Goal: Information Seeking & Learning: Learn about a topic

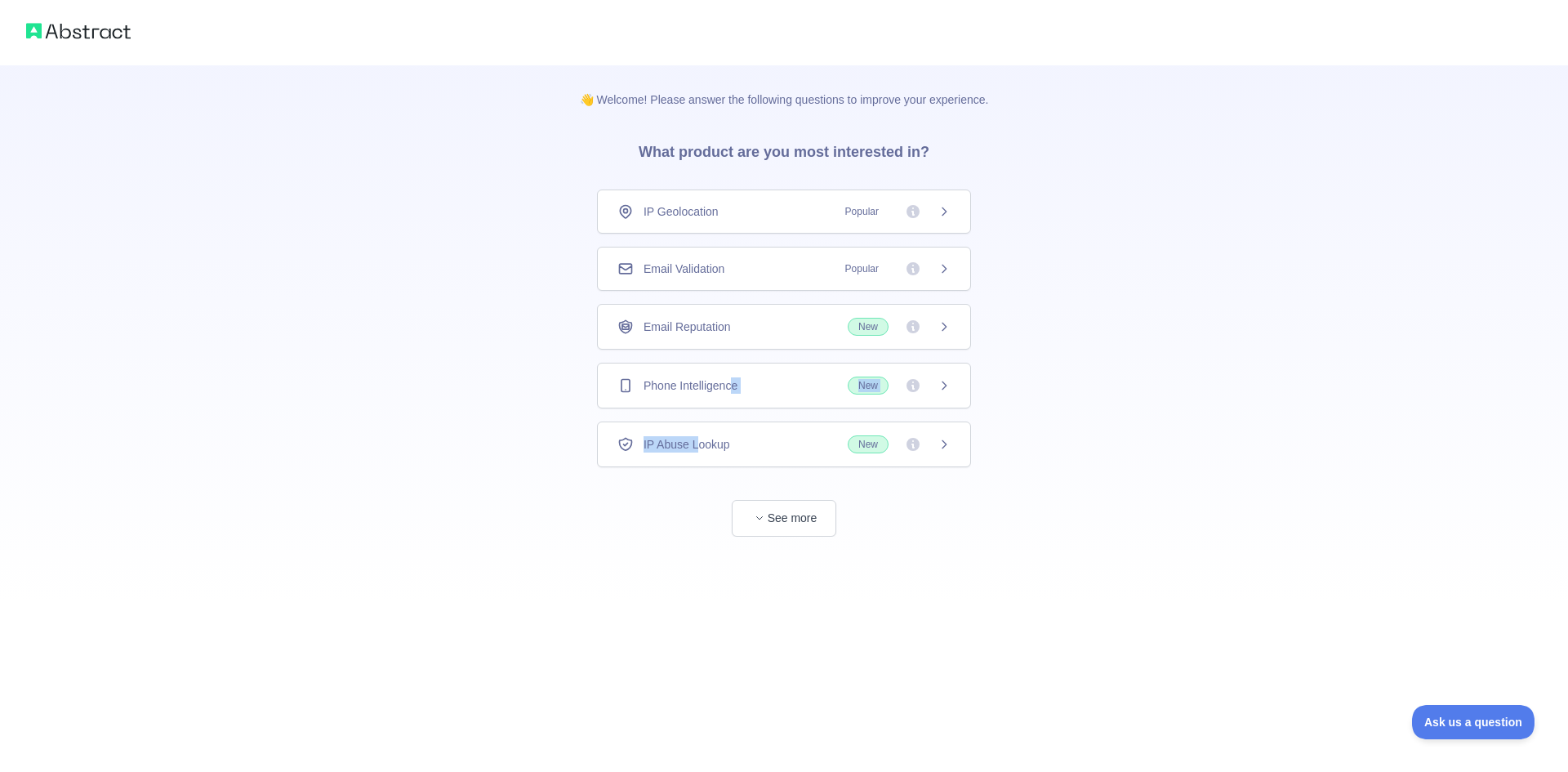
drag, startPoint x: 700, startPoint y: 445, endPoint x: 734, endPoint y: 383, distance: 70.7
click at [734, 383] on div "IP Geolocation Popular Email Validation Popular Email Reputation New Phone Inte…" at bounding box center [784, 328] width 375 height 278
click at [731, 380] on span "Phone Intelligence" at bounding box center [690, 386] width 94 height 17
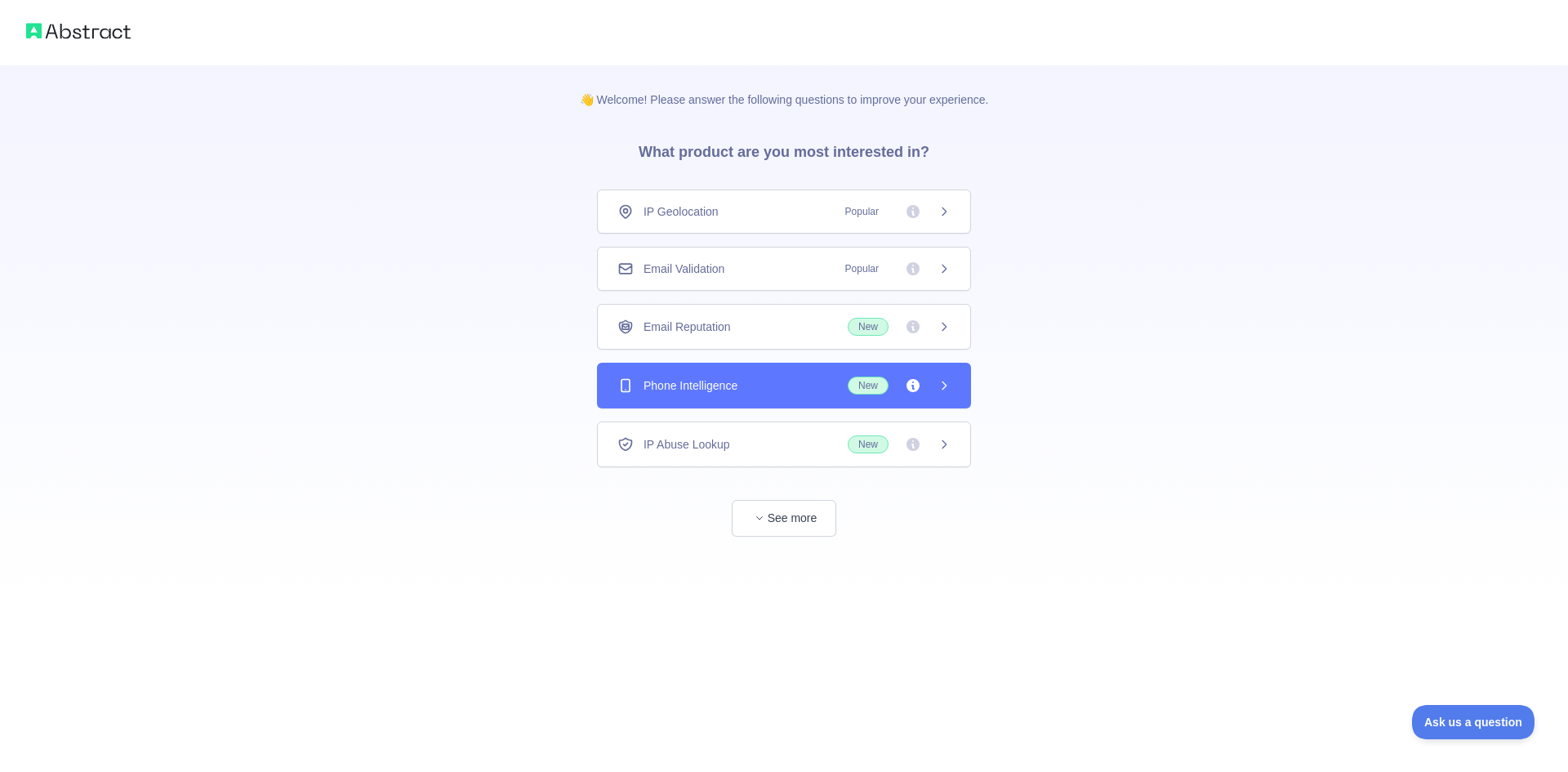
click at [862, 317] on div "Email Reputation New" at bounding box center [784, 326] width 375 height 45
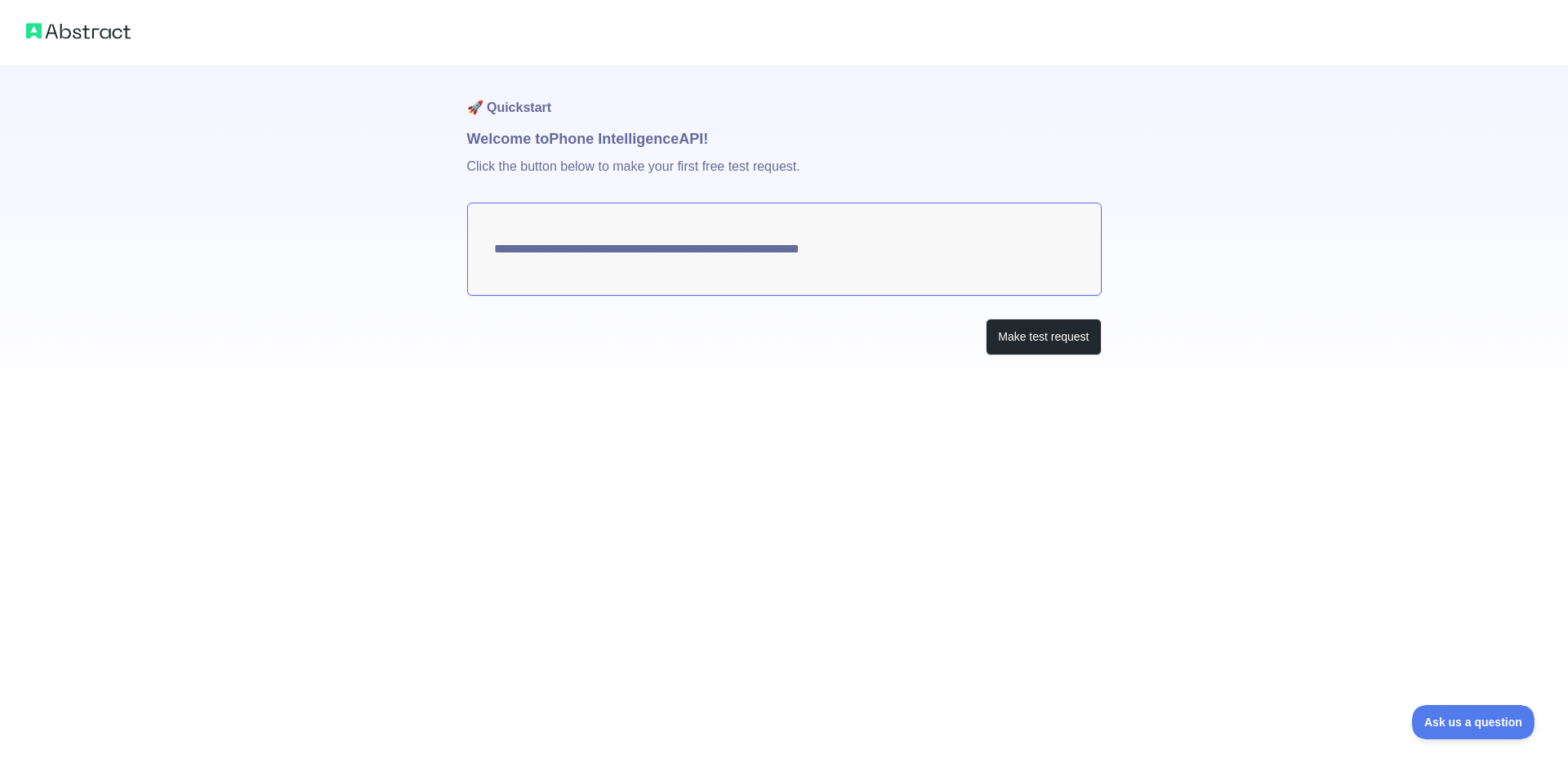
click at [104, 35] on img at bounding box center [79, 31] width 104 height 23
click at [98, 28] on img at bounding box center [79, 31] width 104 height 23
click at [75, 34] on img at bounding box center [79, 31] width 104 height 23
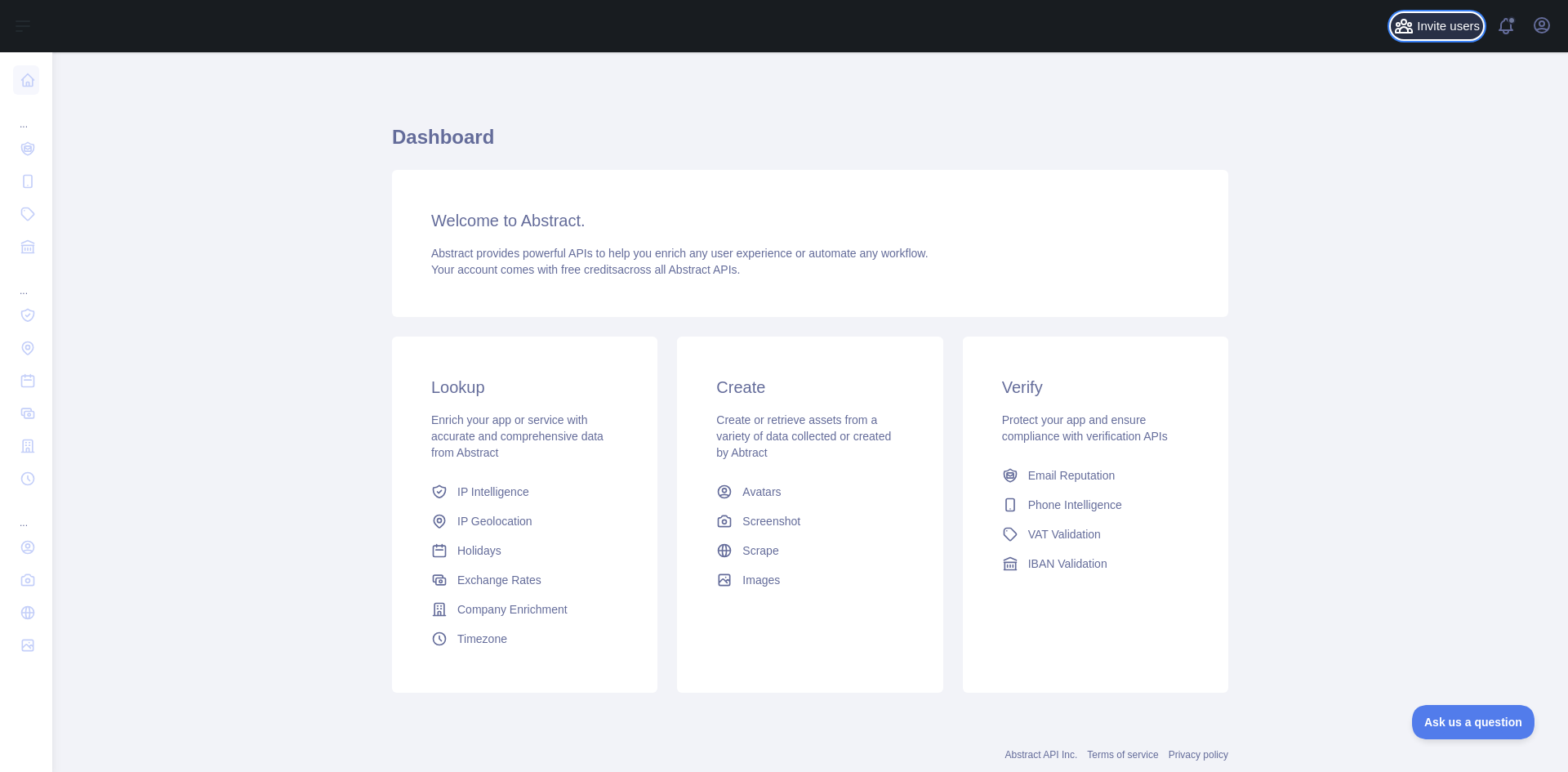
click at [1445, 27] on span "Invite users" at bounding box center [1449, 26] width 63 height 19
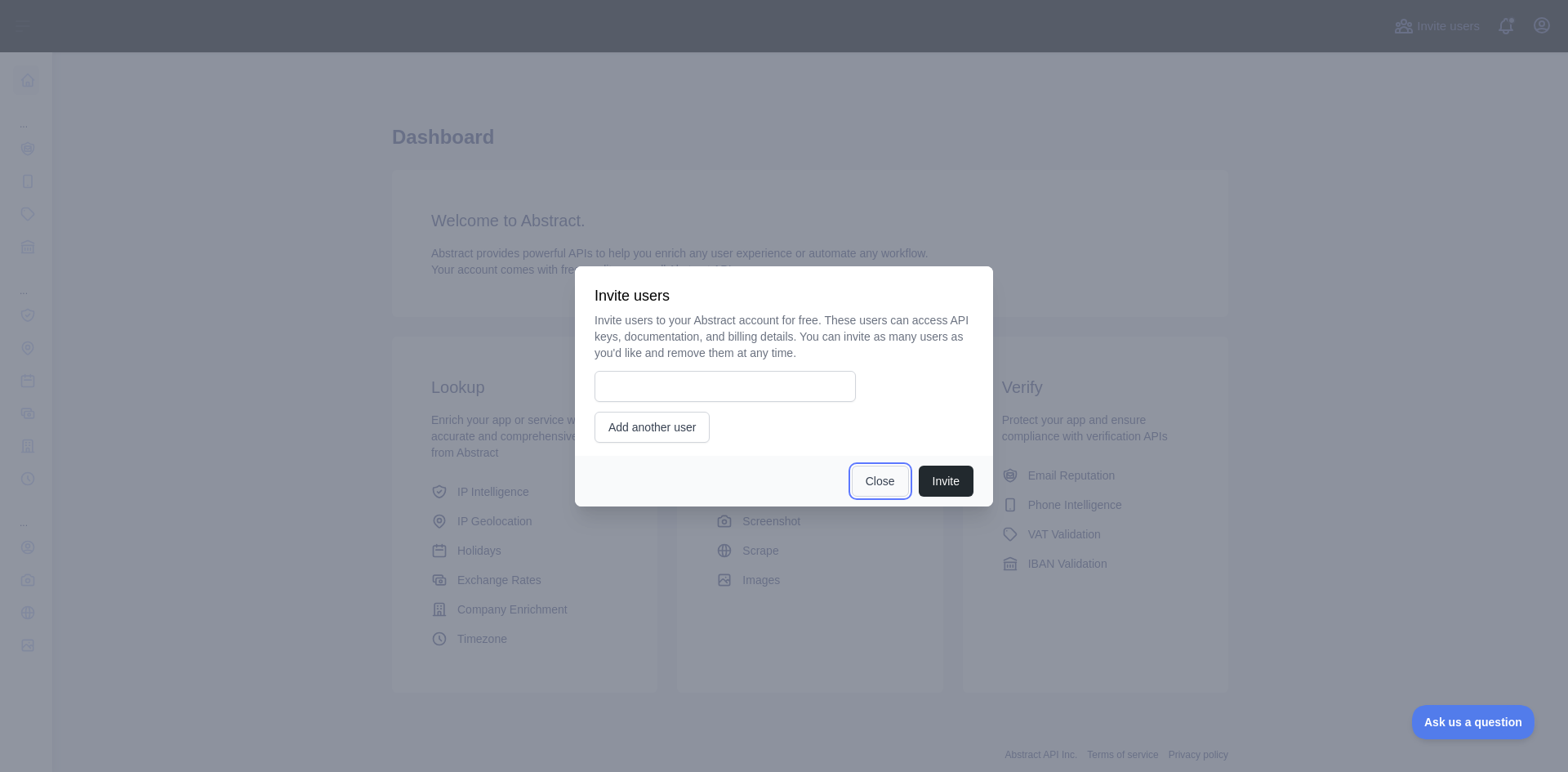
click at [879, 484] on button "Close" at bounding box center [880, 480] width 57 height 31
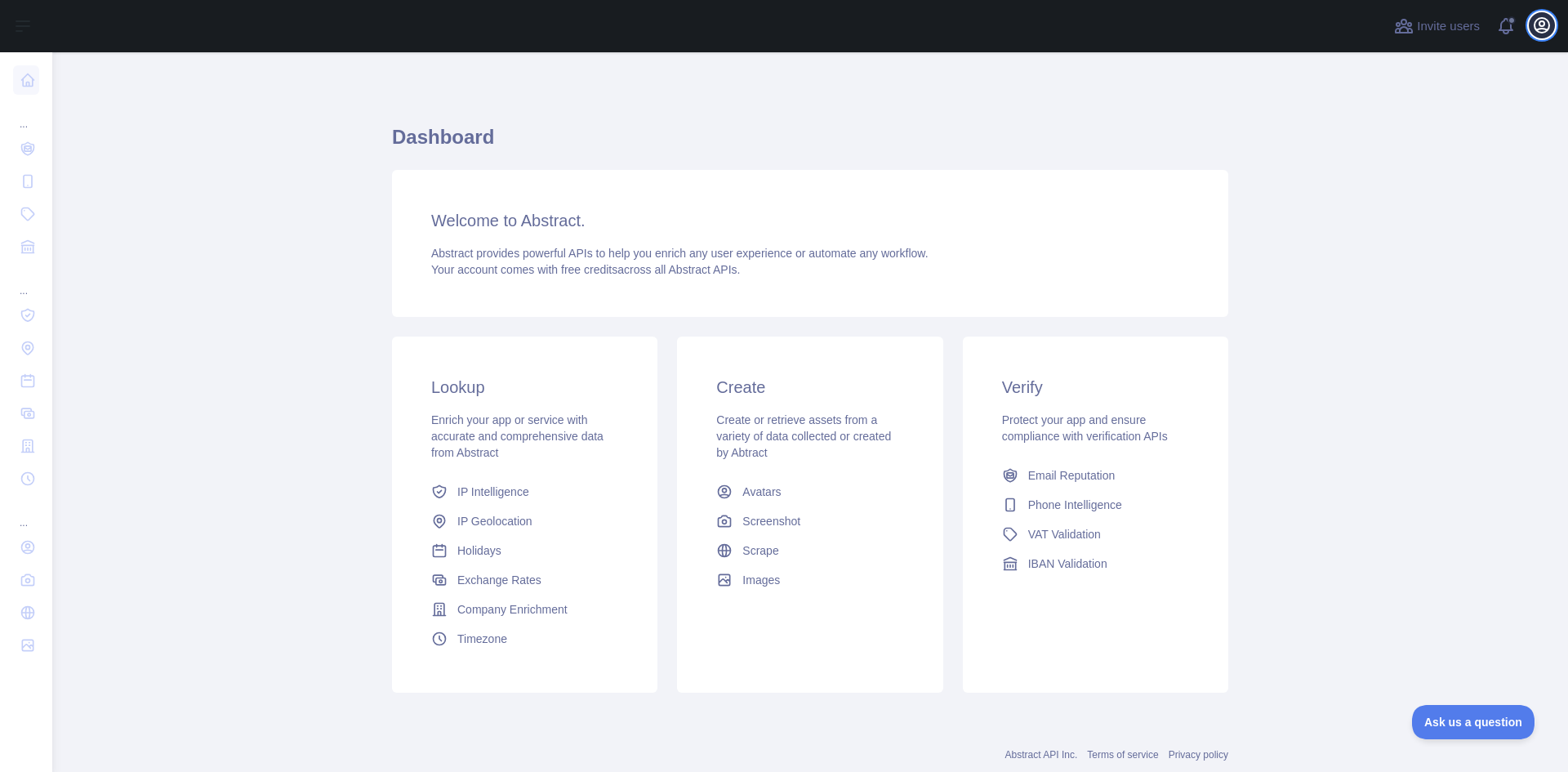
click at [1541, 28] on icon "button" at bounding box center [1541, 25] width 15 height 15
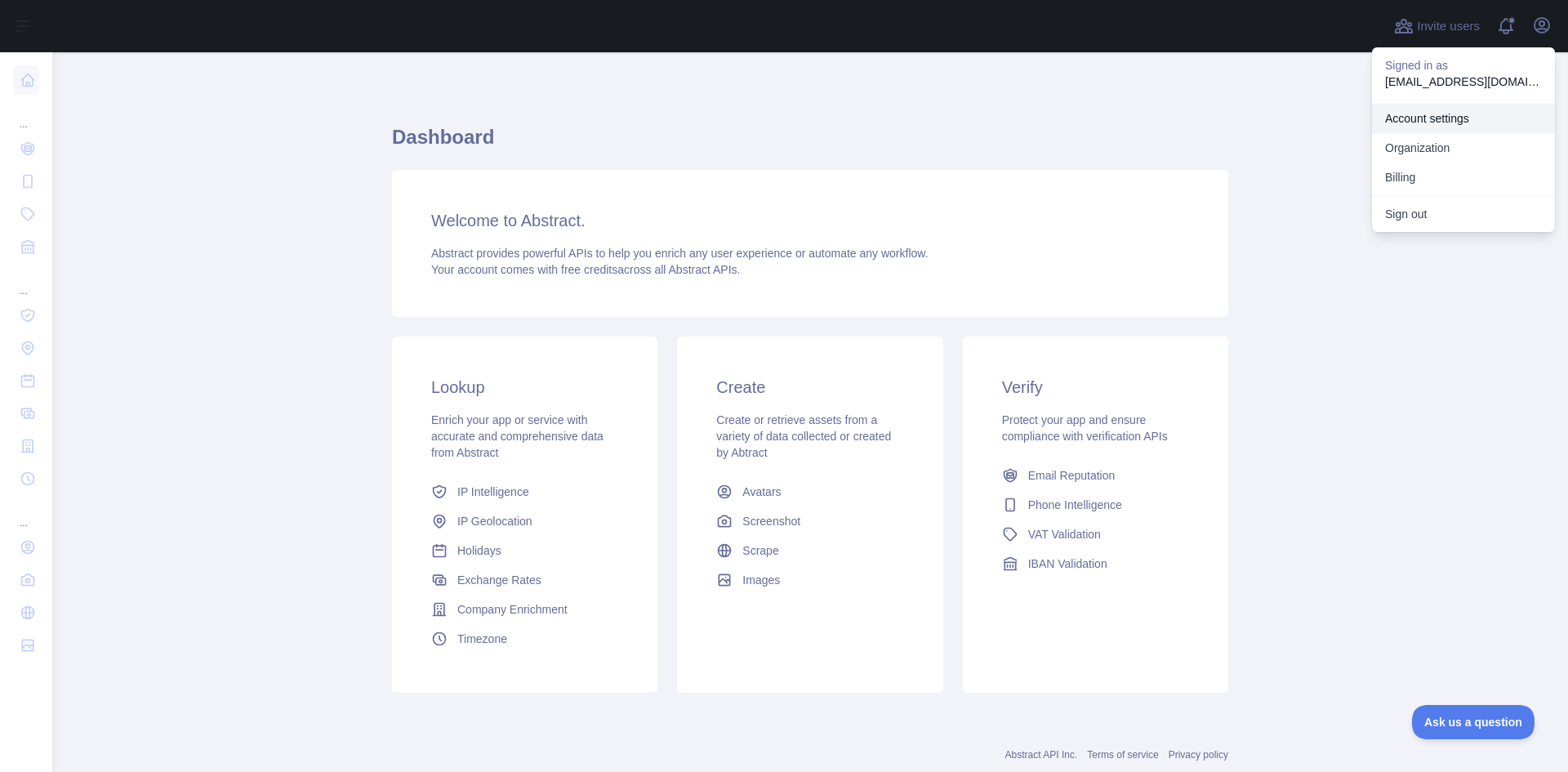
click at [1427, 114] on link "Account settings" at bounding box center [1464, 118] width 183 height 30
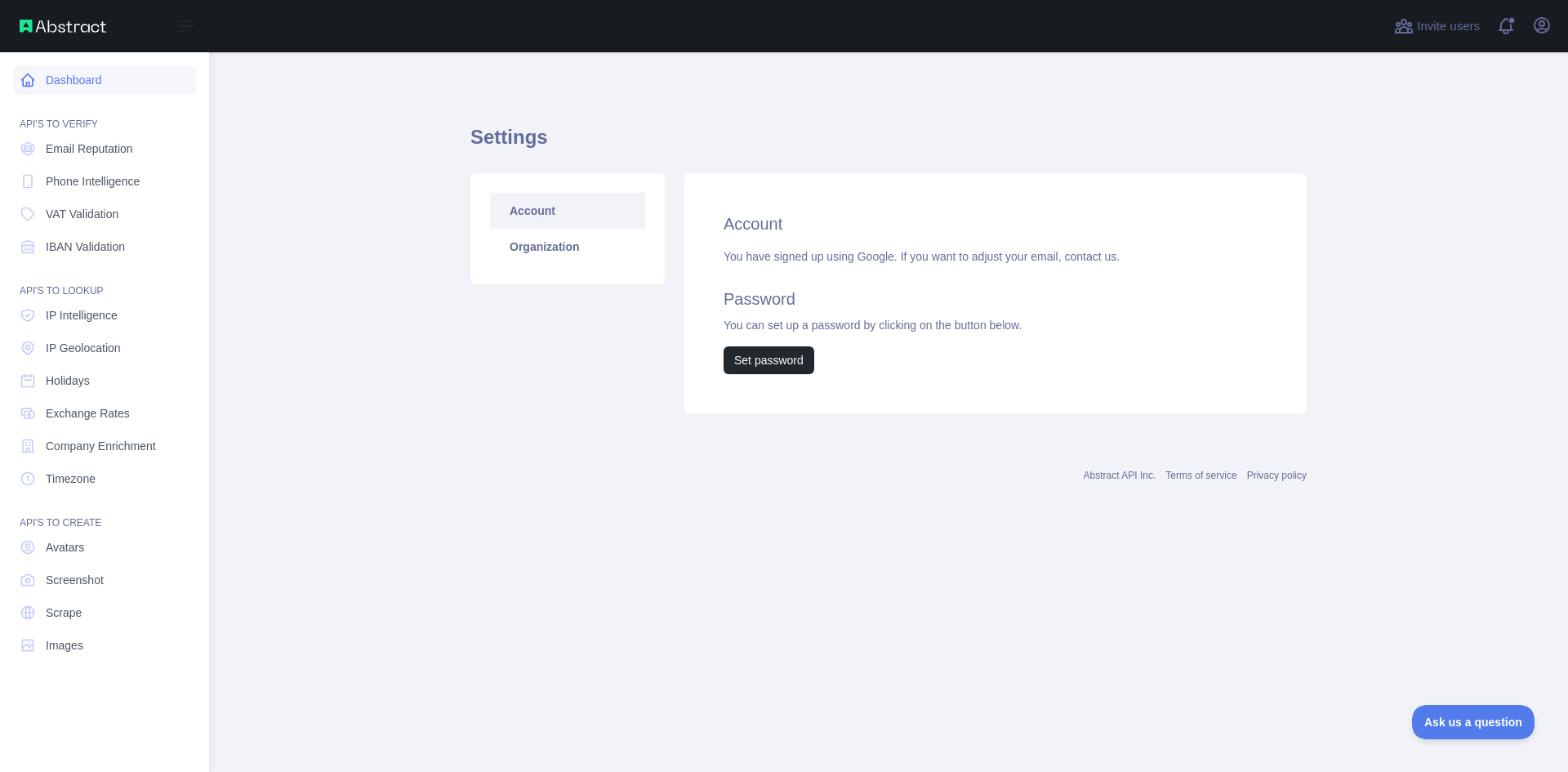
click at [75, 74] on link "Dashboard" at bounding box center [104, 80] width 183 height 30
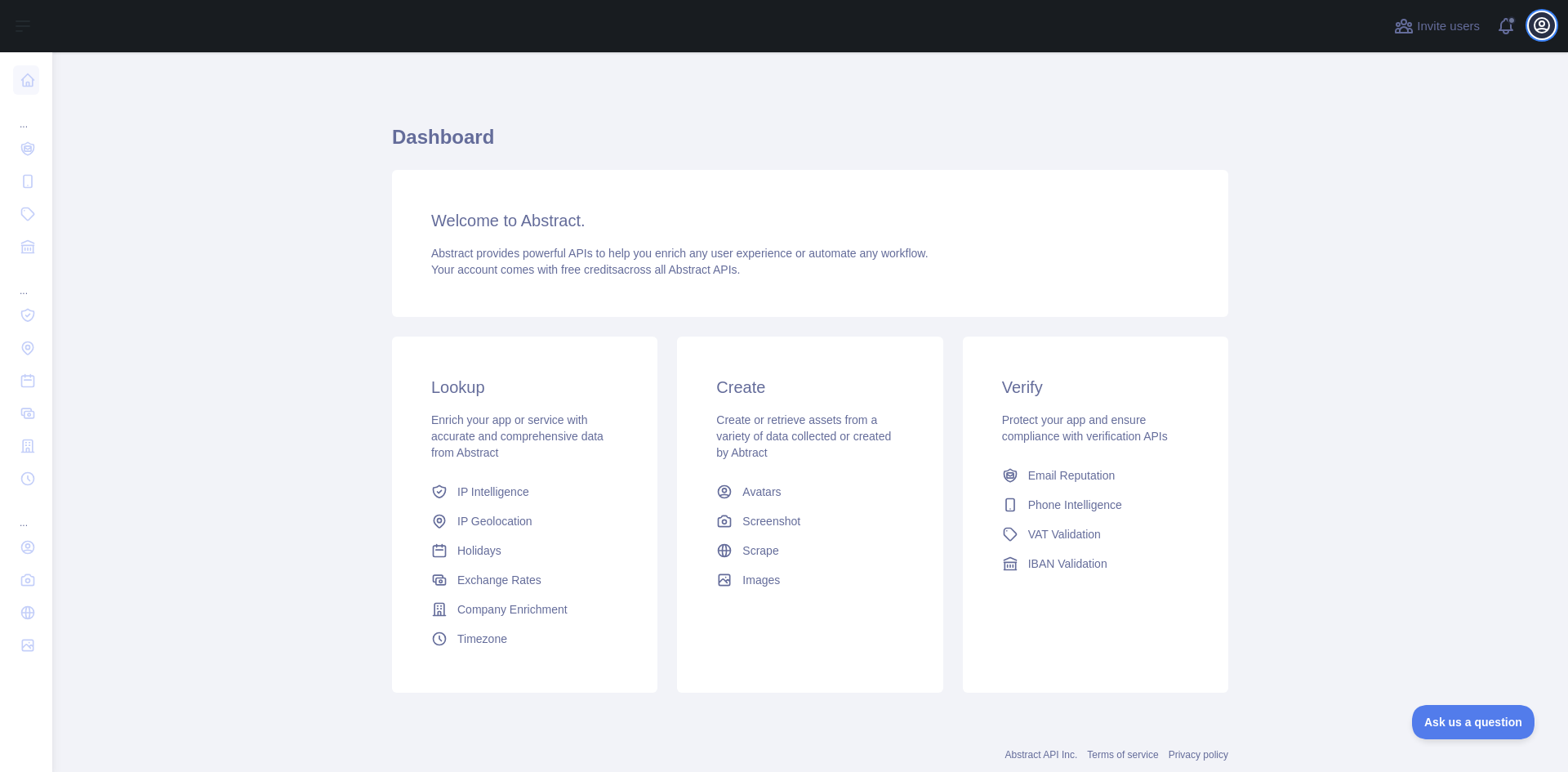
click at [1537, 33] on icon "button" at bounding box center [1541, 26] width 20 height 20
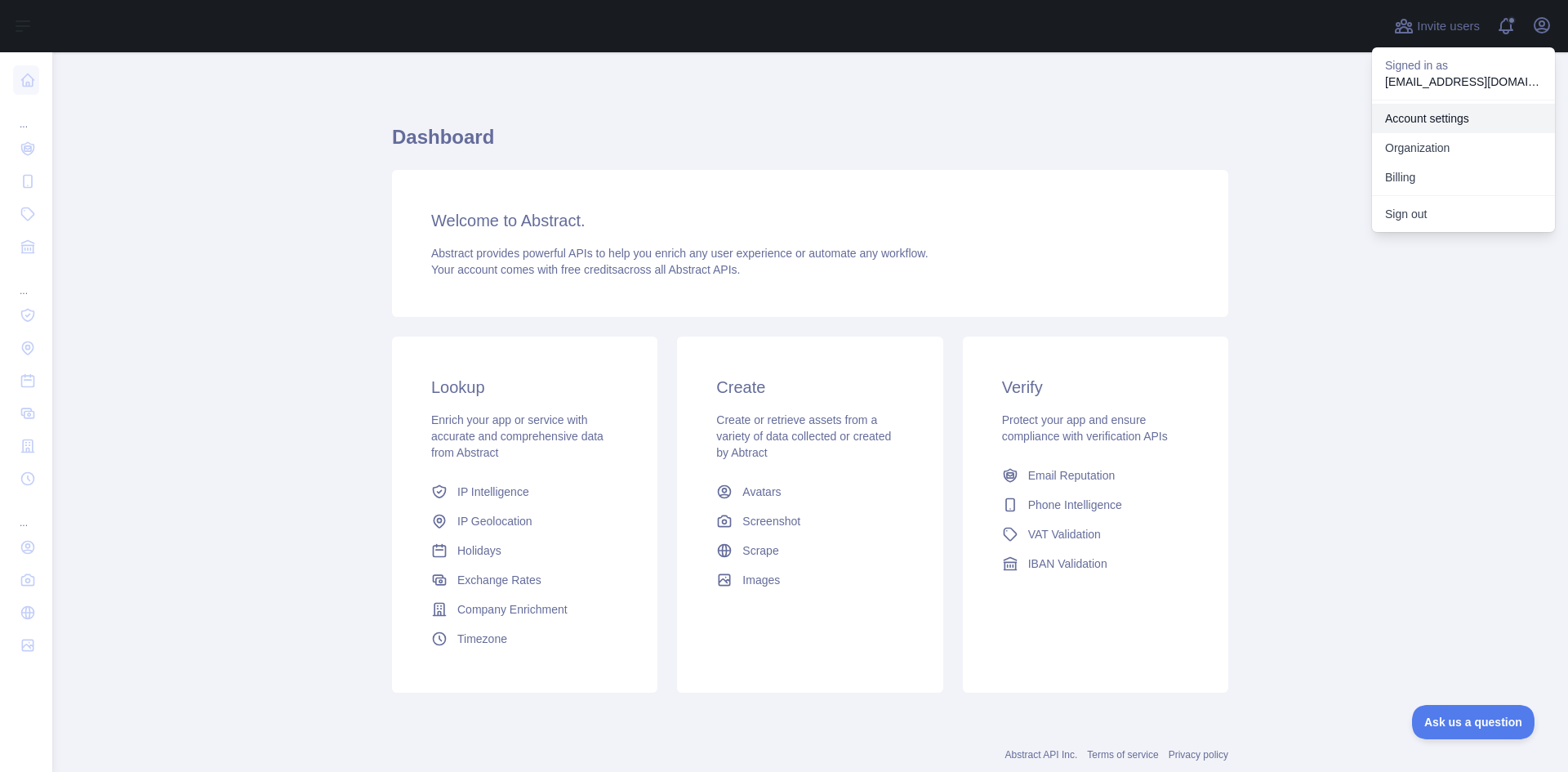
click at [1476, 121] on link "Account settings" at bounding box center [1464, 118] width 183 height 30
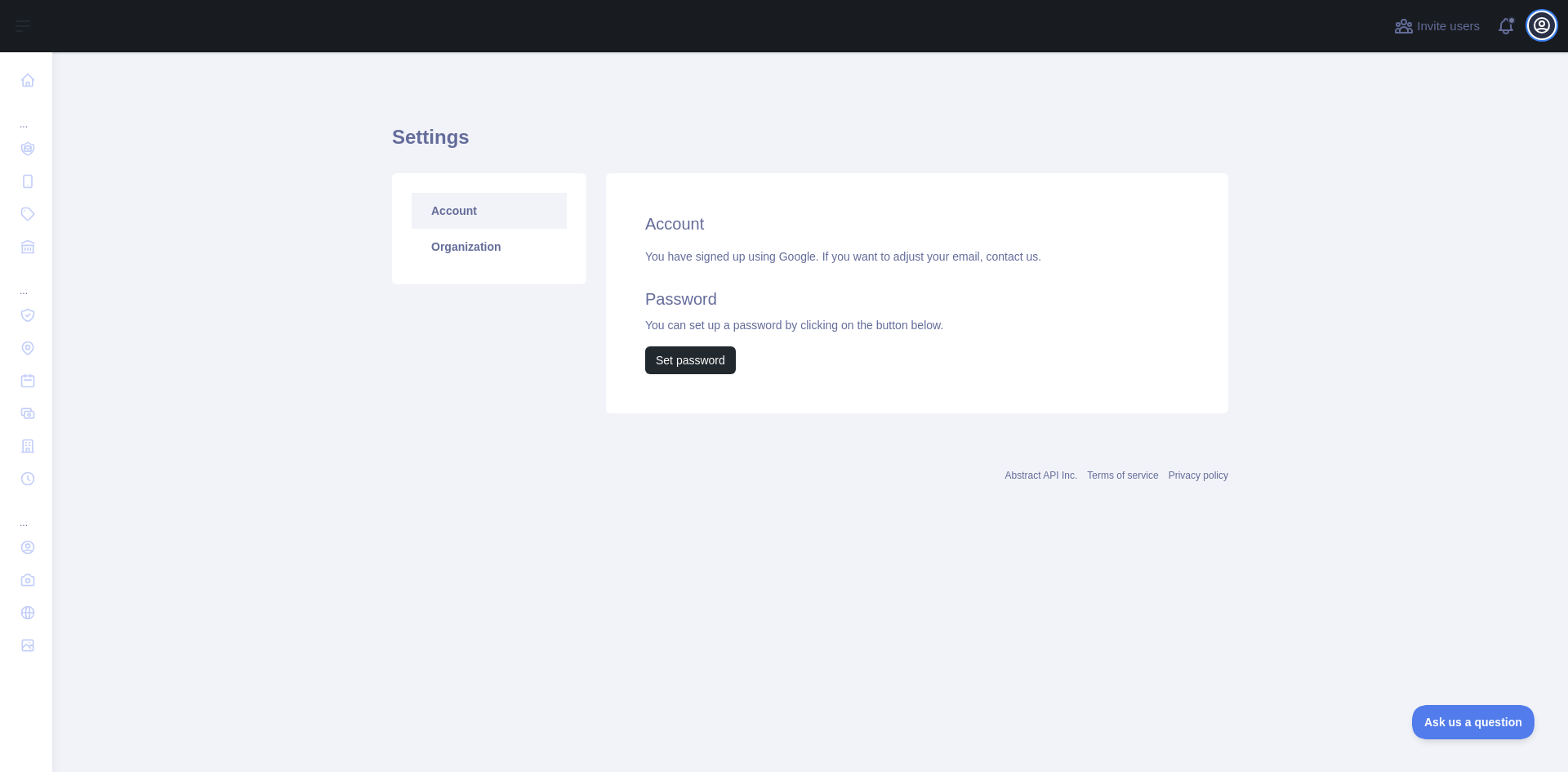
click at [1547, 22] on icon "button" at bounding box center [1541, 25] width 15 height 15
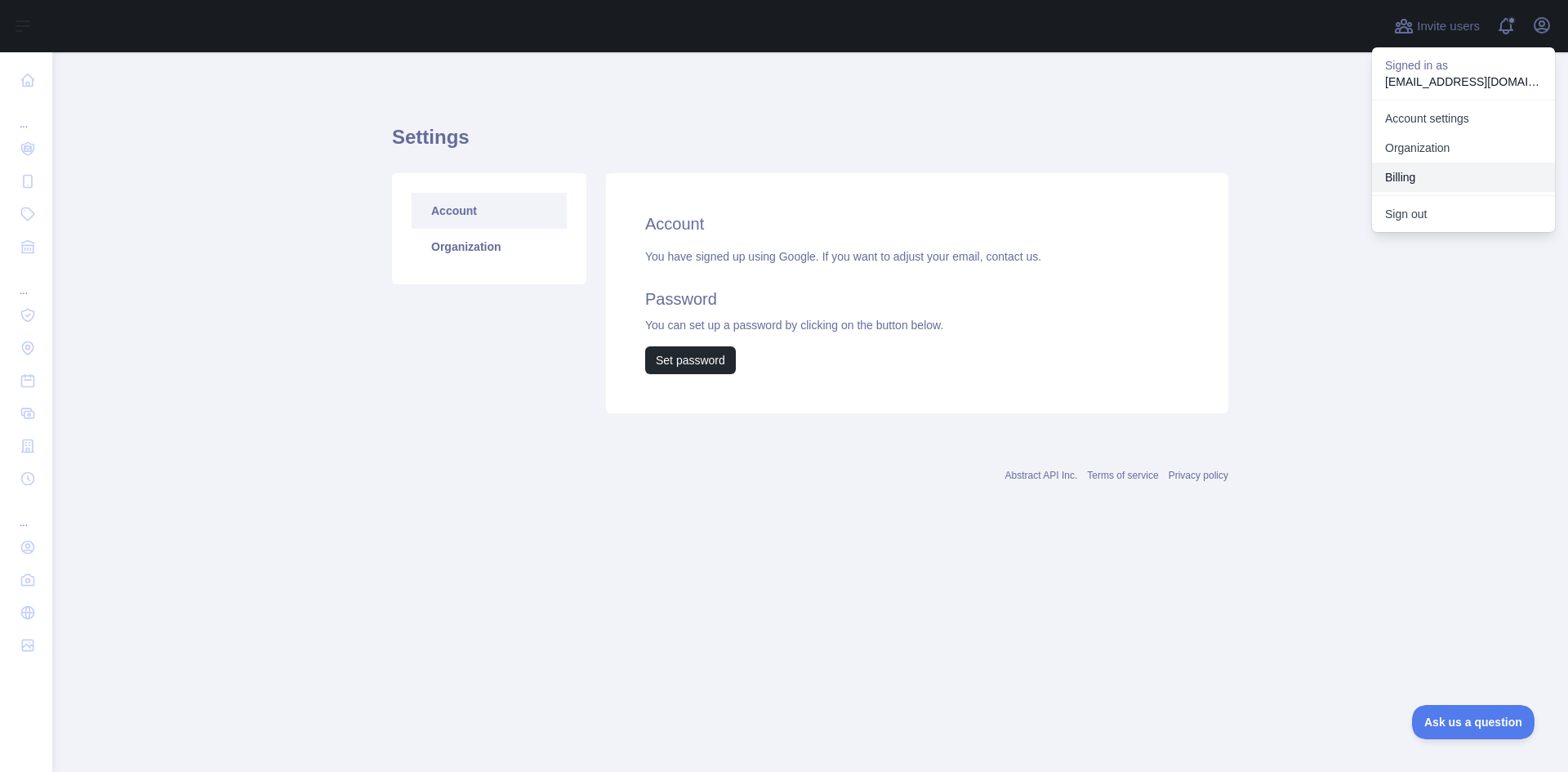
click at [1416, 182] on button "Billing" at bounding box center [1464, 177] width 183 height 30
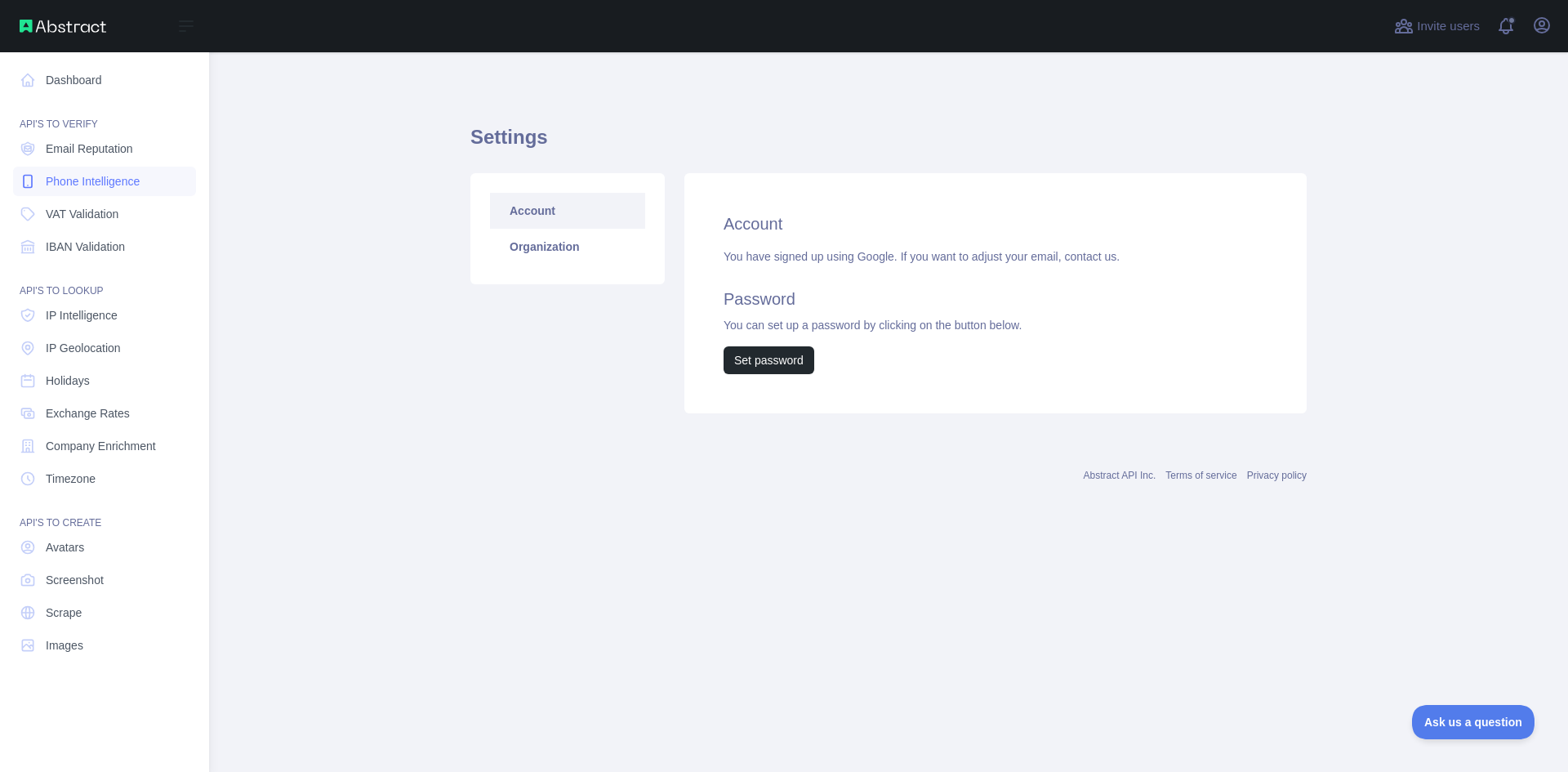
click at [76, 175] on span "Phone Intelligence" at bounding box center [92, 181] width 94 height 17
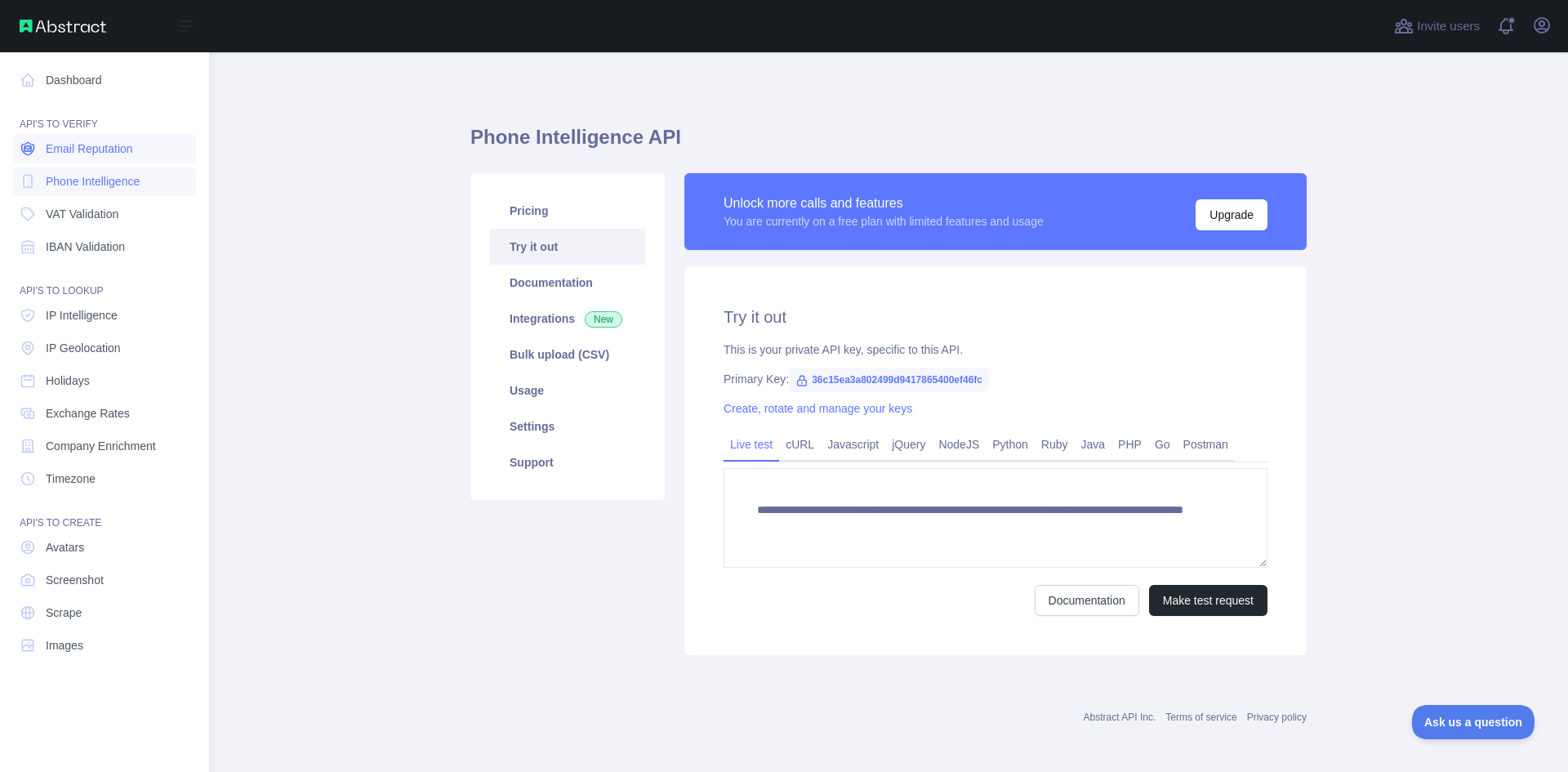
click at [76, 150] on span "Email Reputation" at bounding box center [89, 149] width 88 height 17
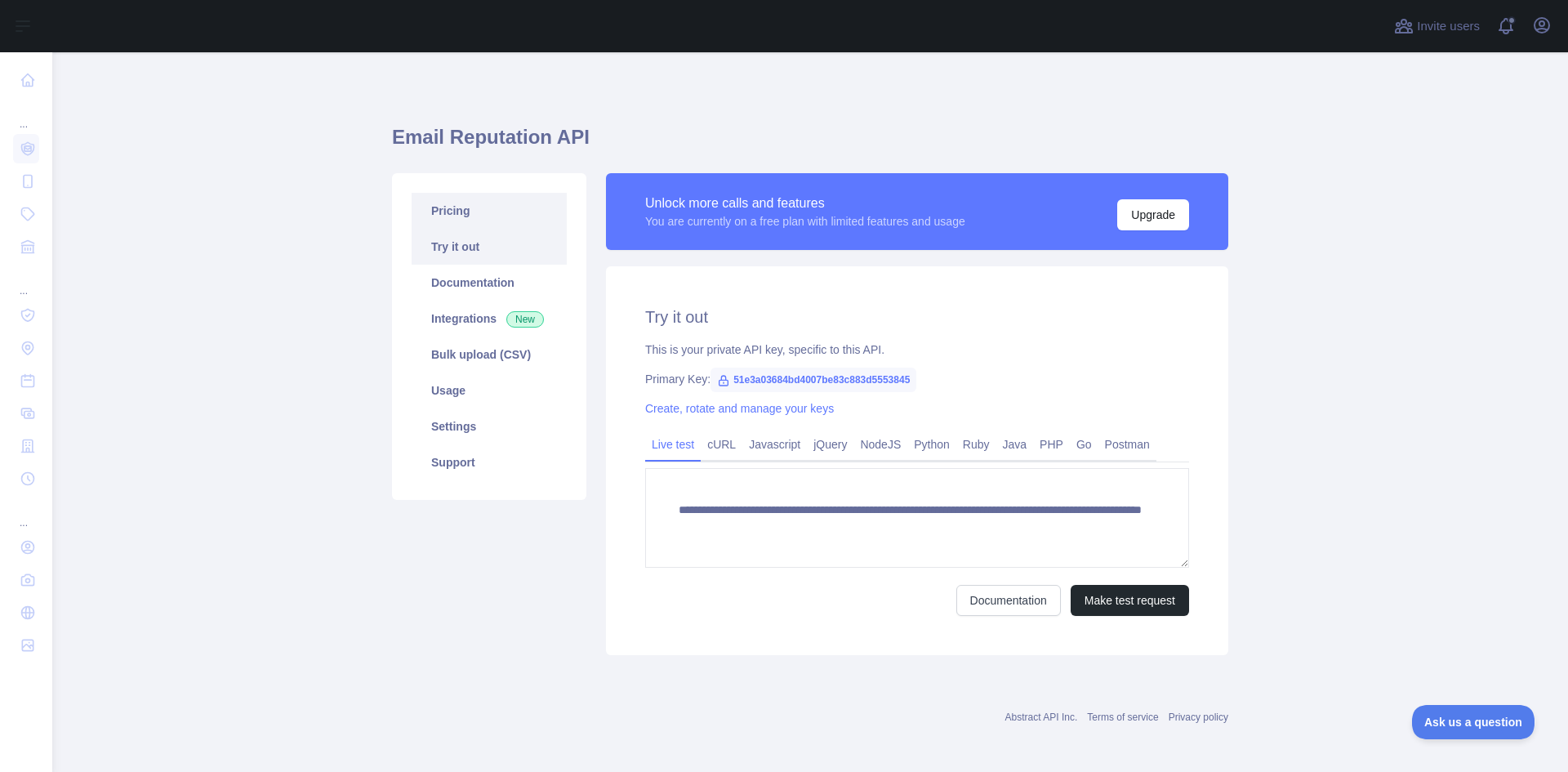
click at [474, 207] on link "Pricing" at bounding box center [489, 211] width 155 height 35
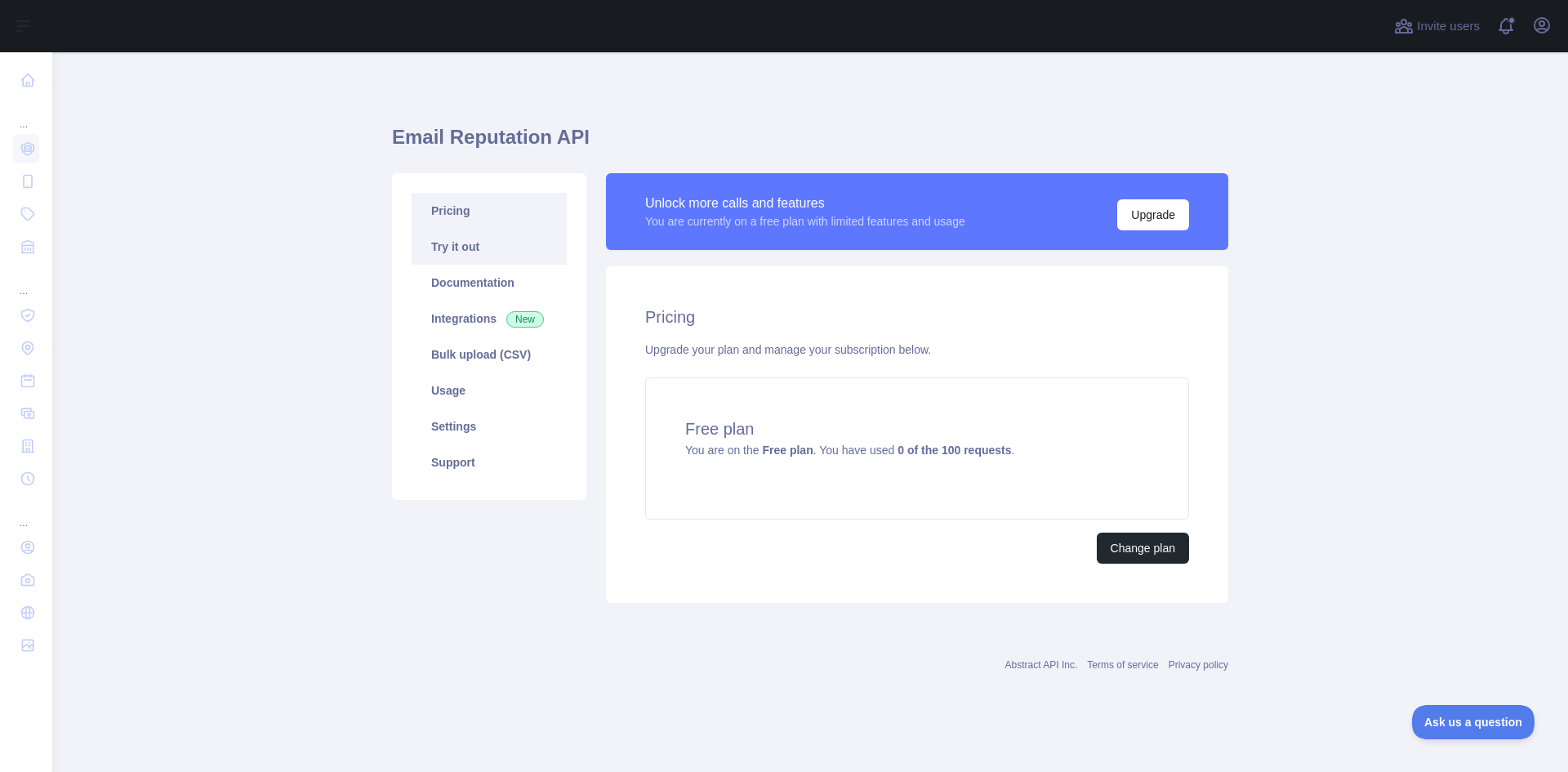
click at [466, 254] on link "Try it out" at bounding box center [489, 246] width 155 height 35
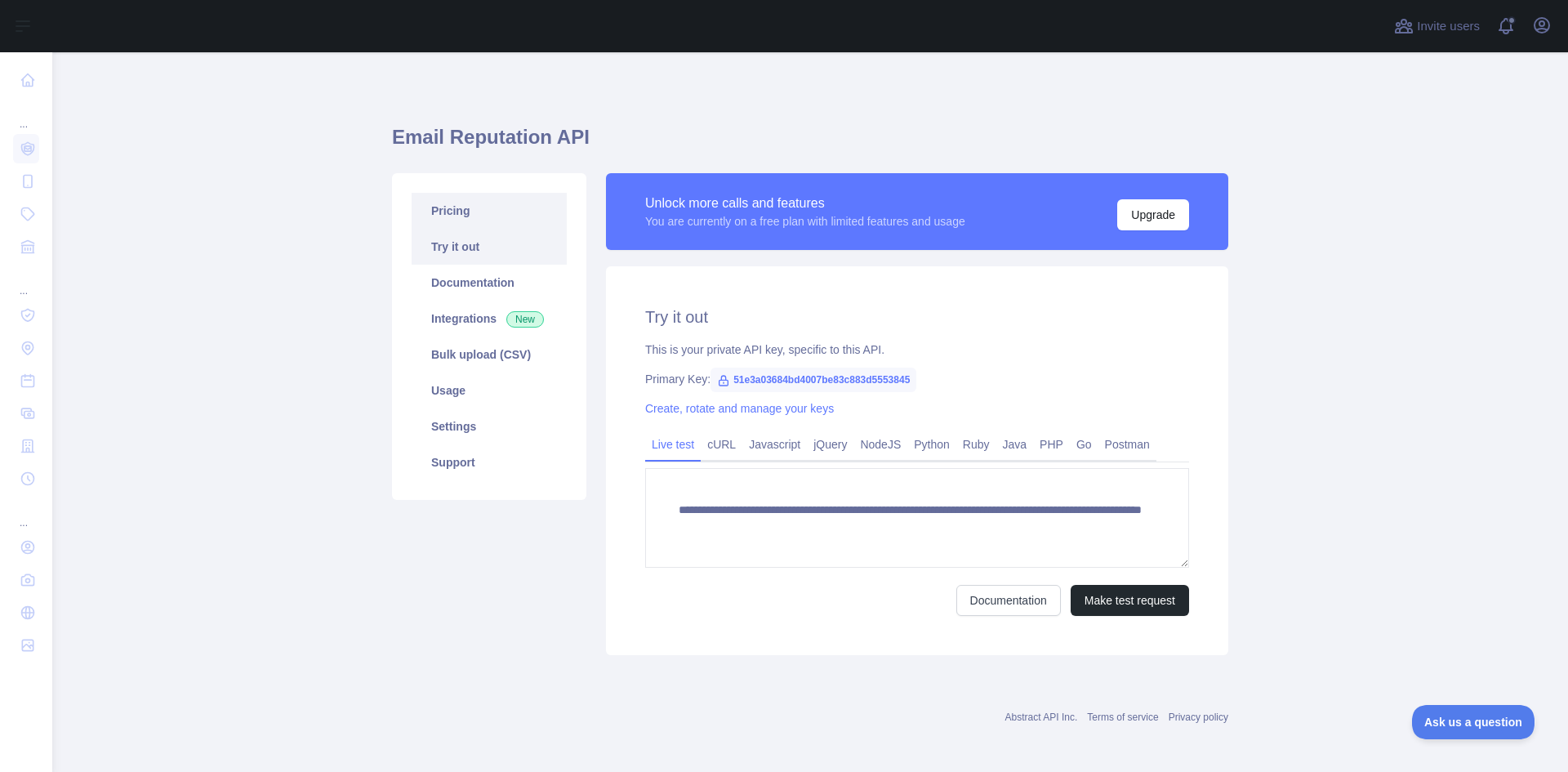
click at [453, 214] on link "Pricing" at bounding box center [489, 211] width 155 height 35
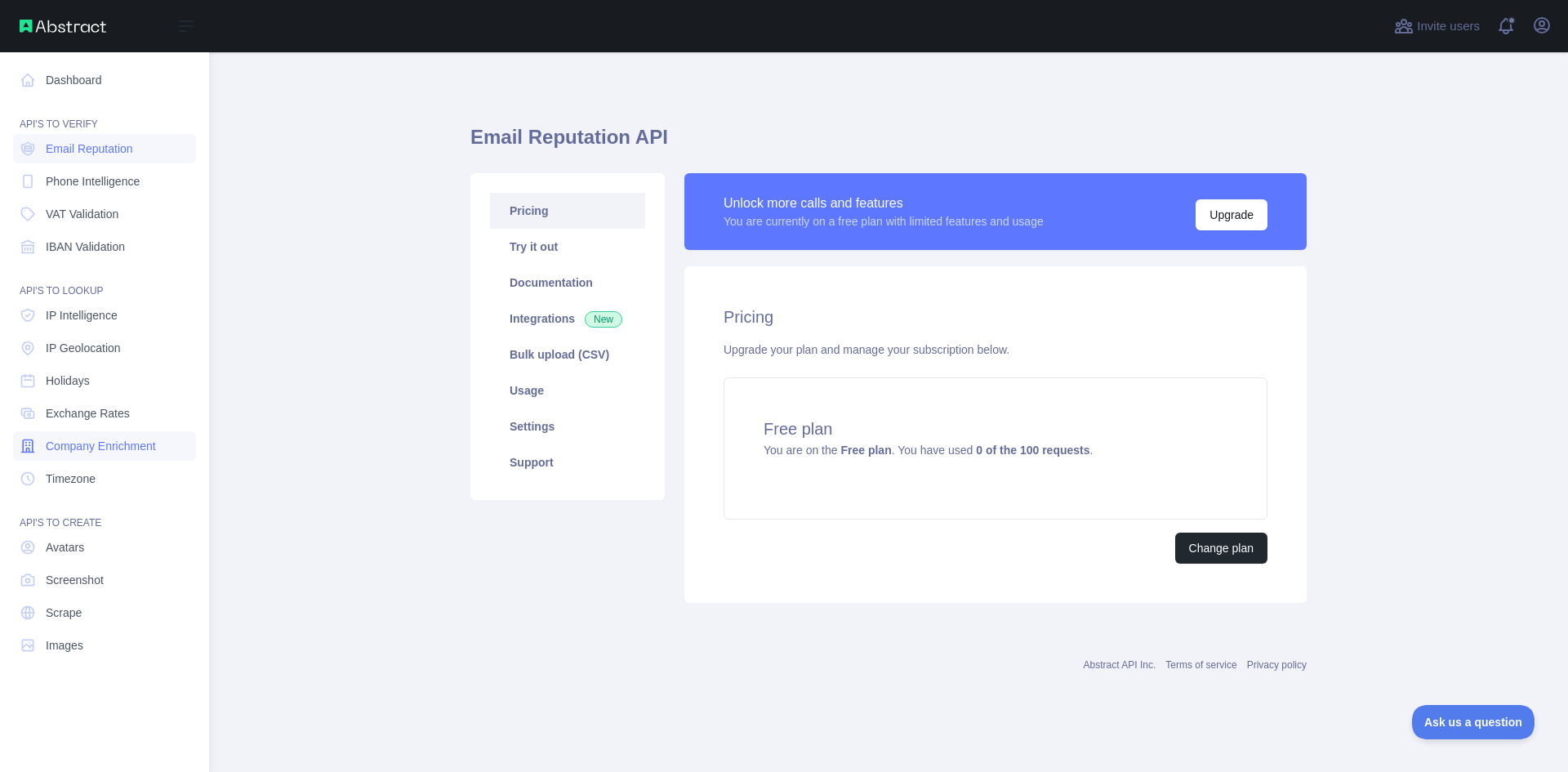
click at [102, 445] on span "Company Enrichment" at bounding box center [101, 446] width 110 height 17
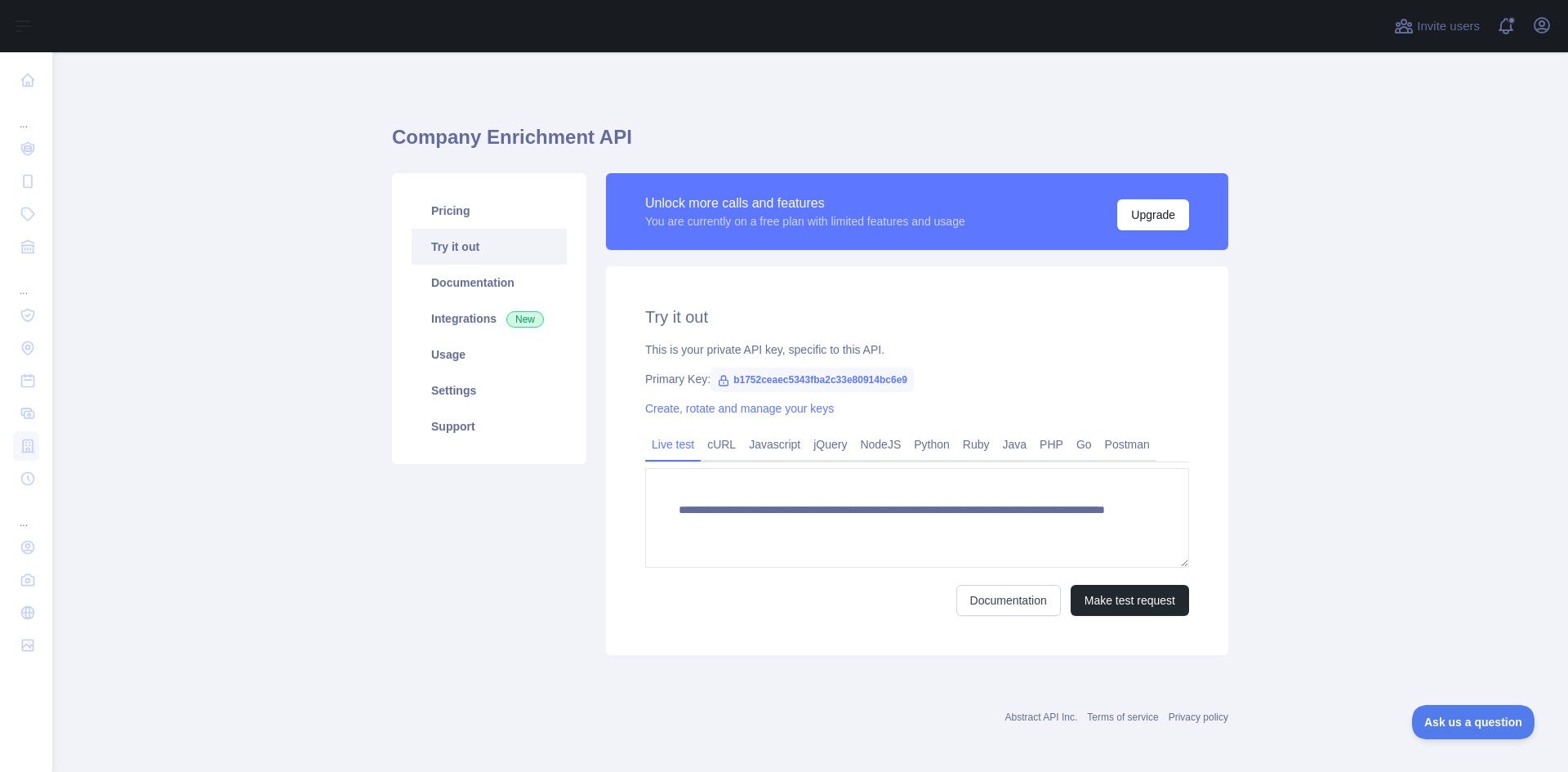
click at [832, 379] on span "b1752ceaec5343fba2c33e80914bc6e9" at bounding box center [812, 380] width 203 height 25
copy span "b1752ceaec5343fba2c33e80914bc6e9"
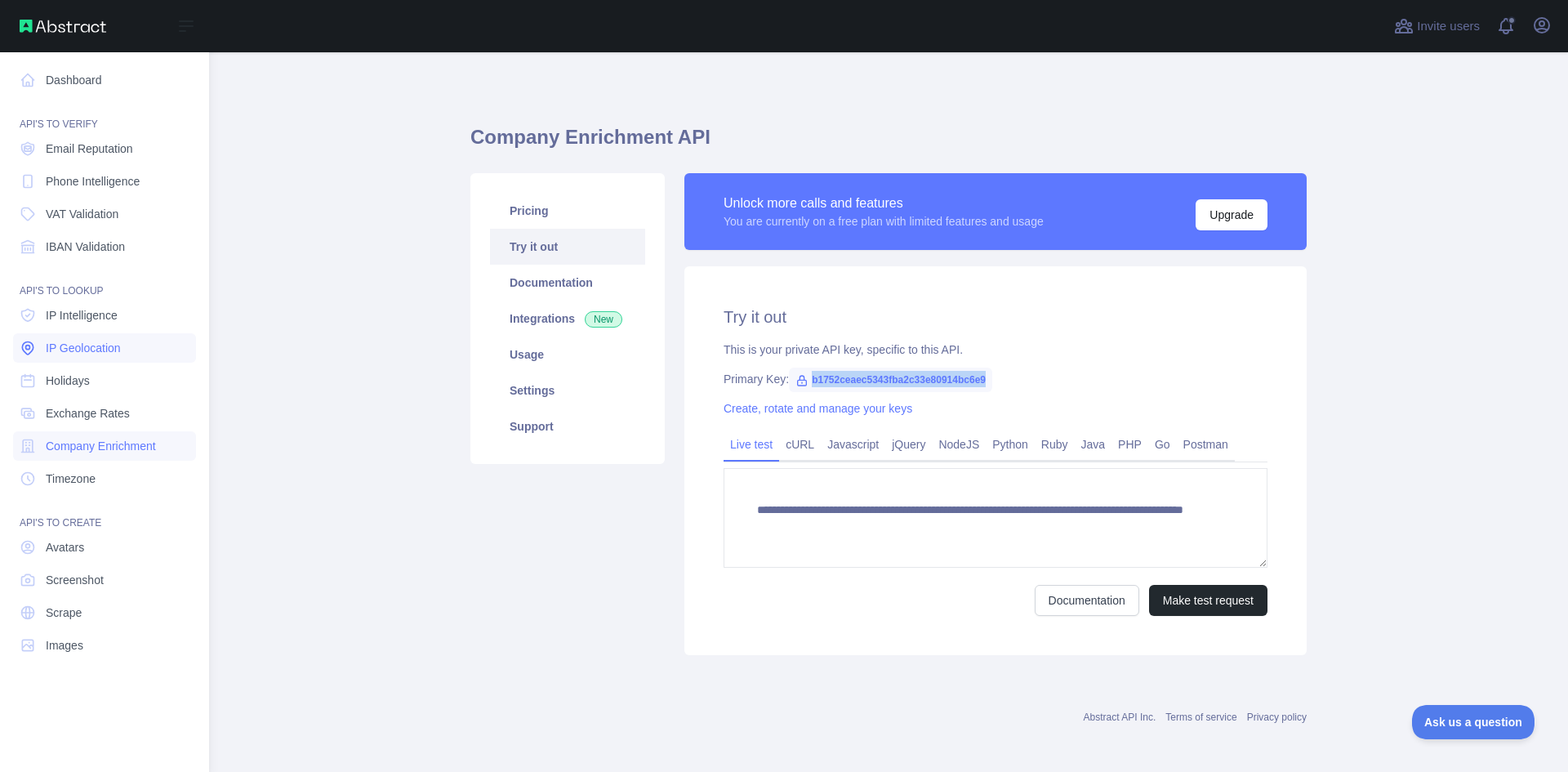
click at [87, 355] on span "IP Geolocation" at bounding box center [83, 348] width 75 height 17
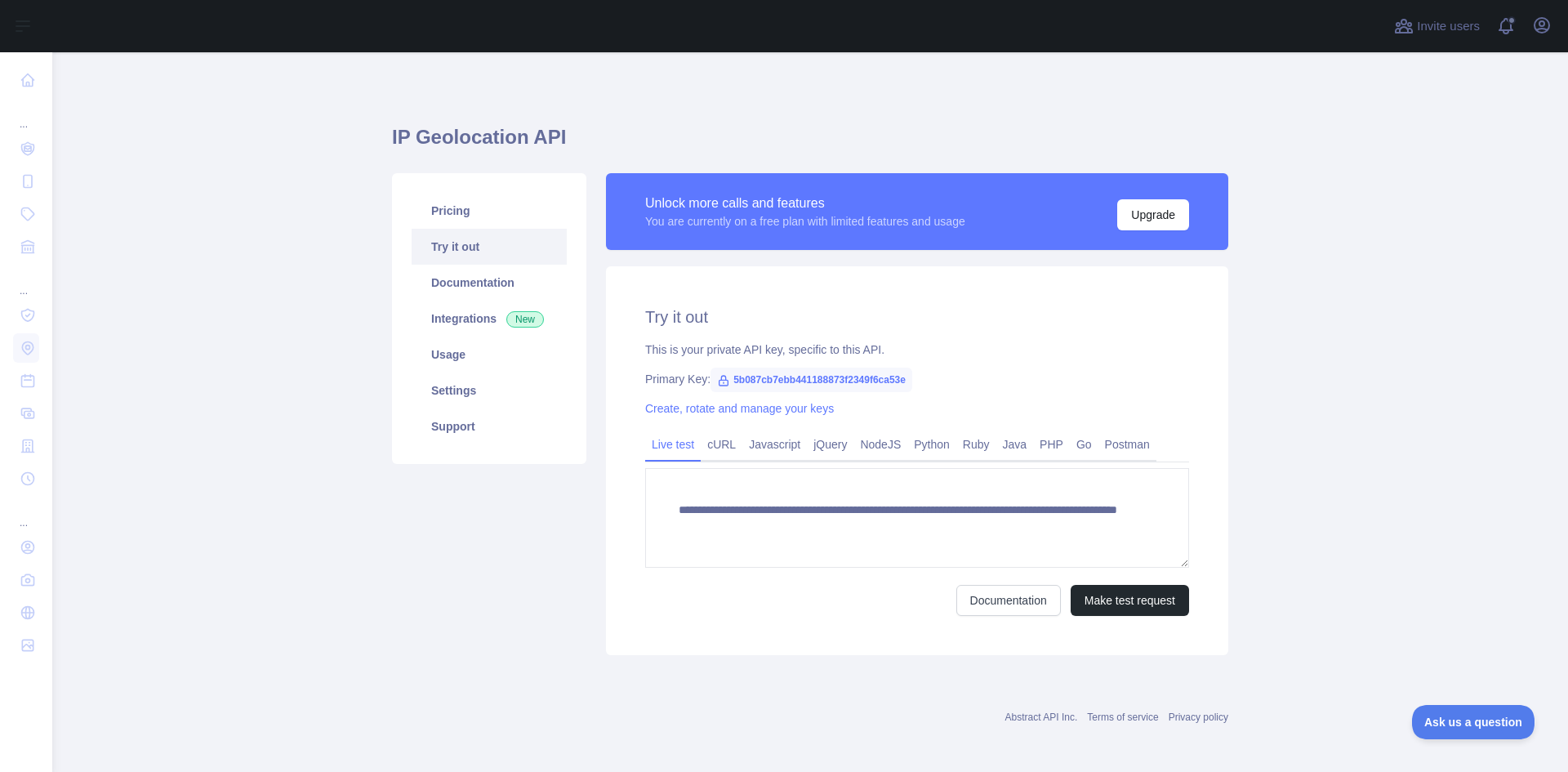
click at [860, 378] on span "5b087cb7ebb441188873f2349f6ca53e" at bounding box center [811, 380] width 202 height 25
copy span "5b087cb7ebb441188873f2349f6ca53e"
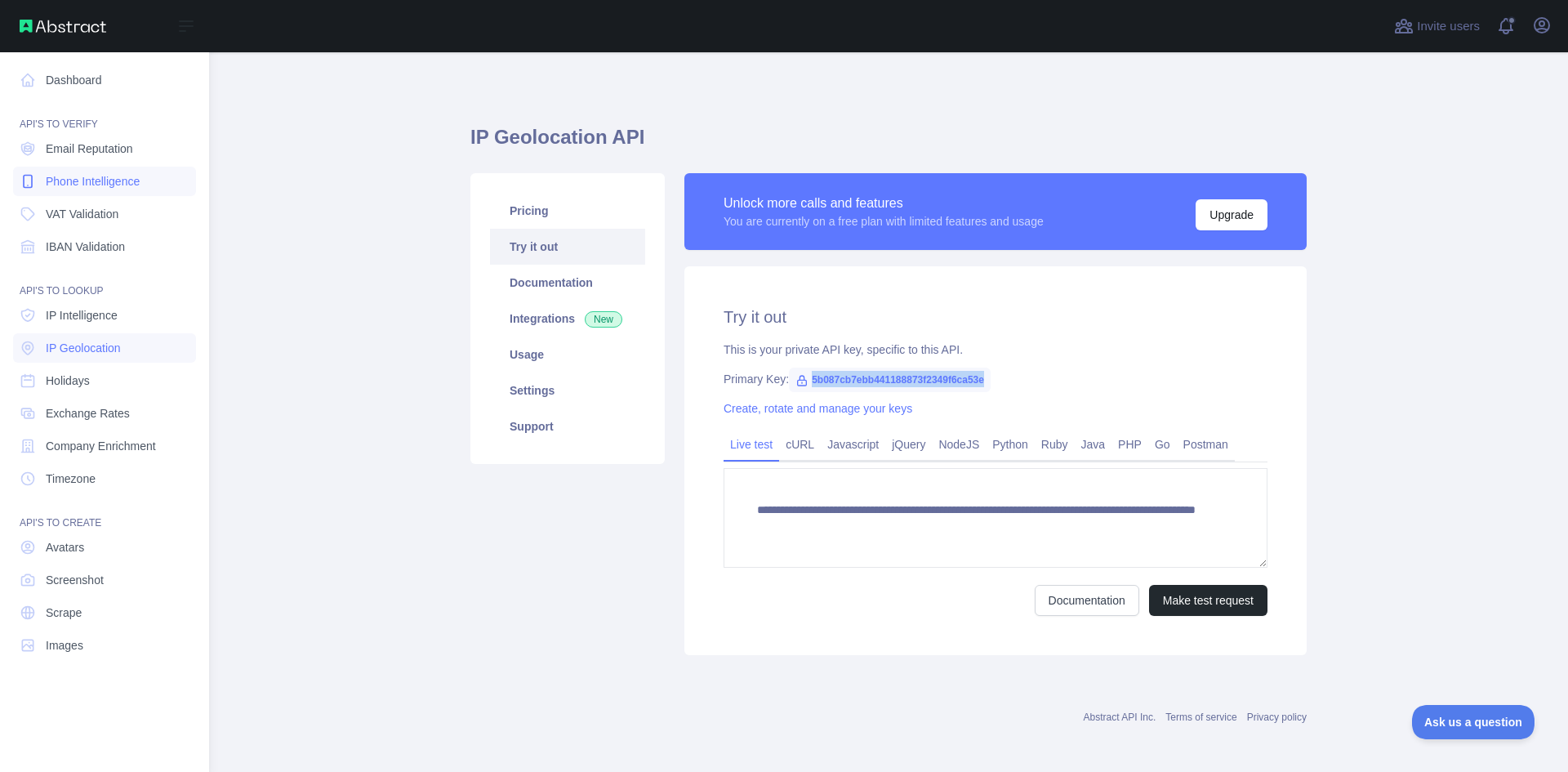
click at [100, 188] on span "Phone Intelligence" at bounding box center [92, 181] width 94 height 17
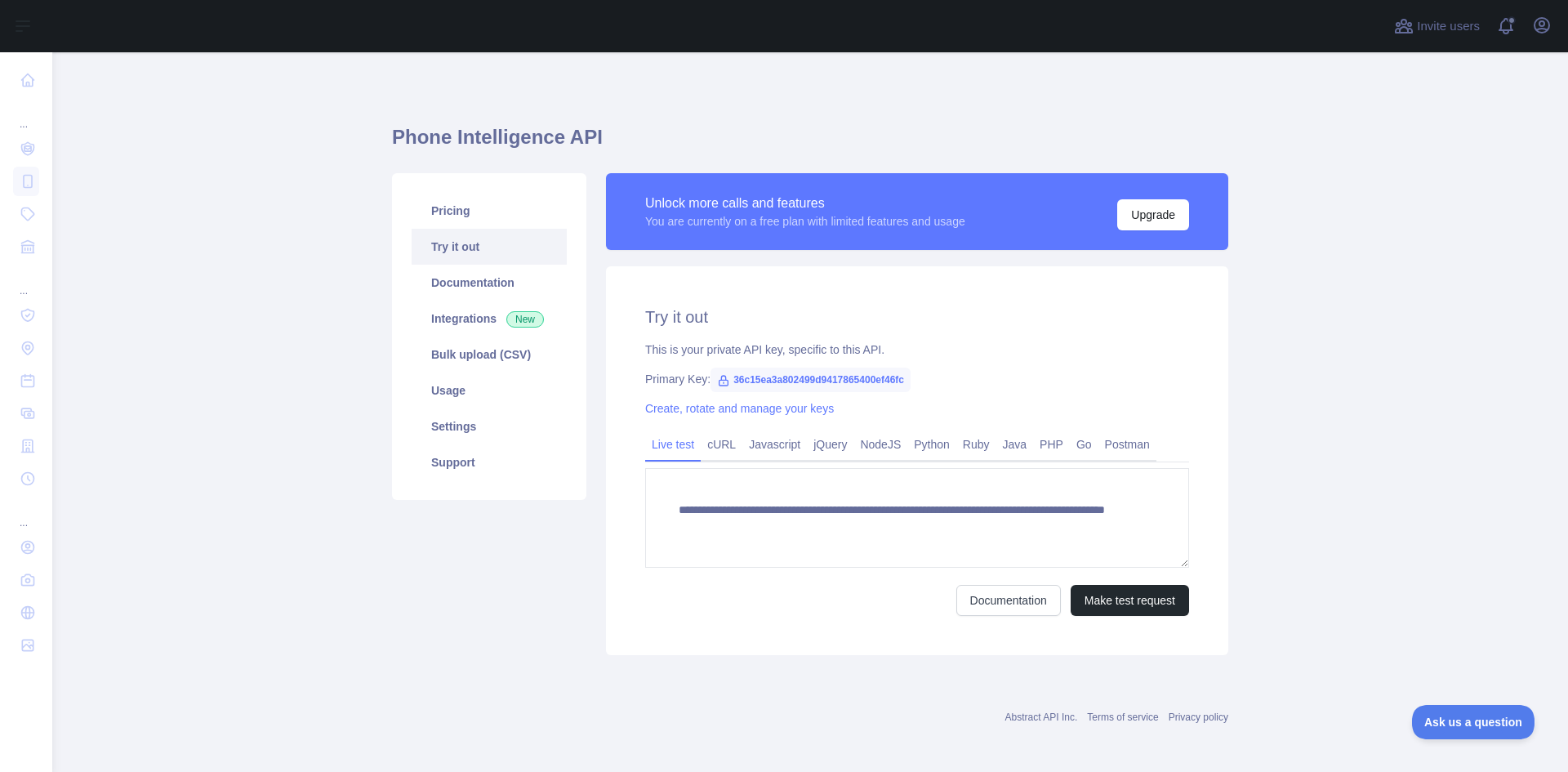
click at [868, 379] on span "36c15ea3a802499d9417865400ef46fc" at bounding box center [810, 380] width 200 height 25
copy span "36c15ea3a802499d9417865400ef46fc"
click at [1337, 234] on main "**********" at bounding box center [810, 412] width 1516 height 720
click at [455, 433] on link "Settings" at bounding box center [489, 426] width 155 height 35
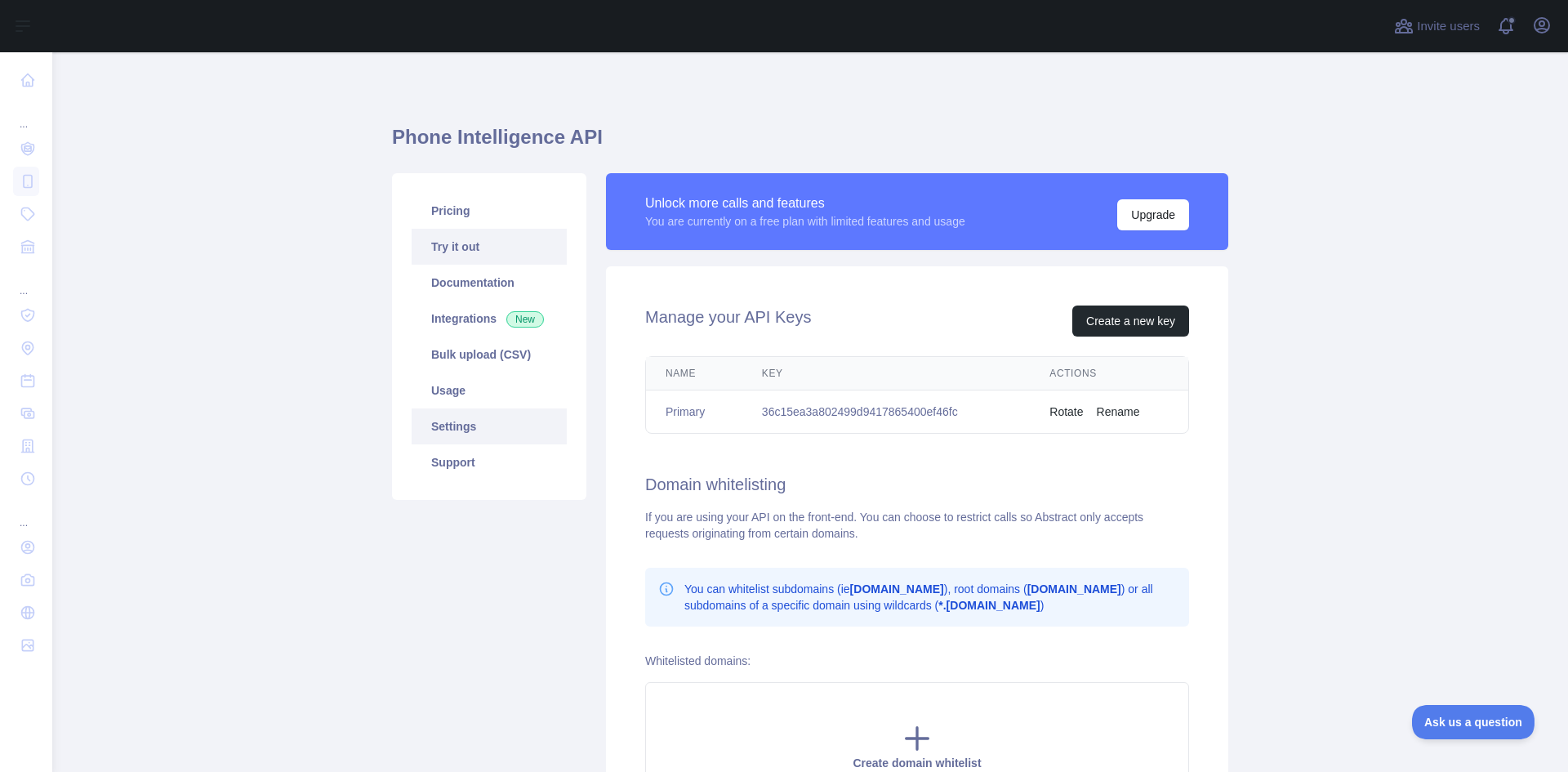
click at [462, 249] on link "Try it out" at bounding box center [489, 246] width 155 height 35
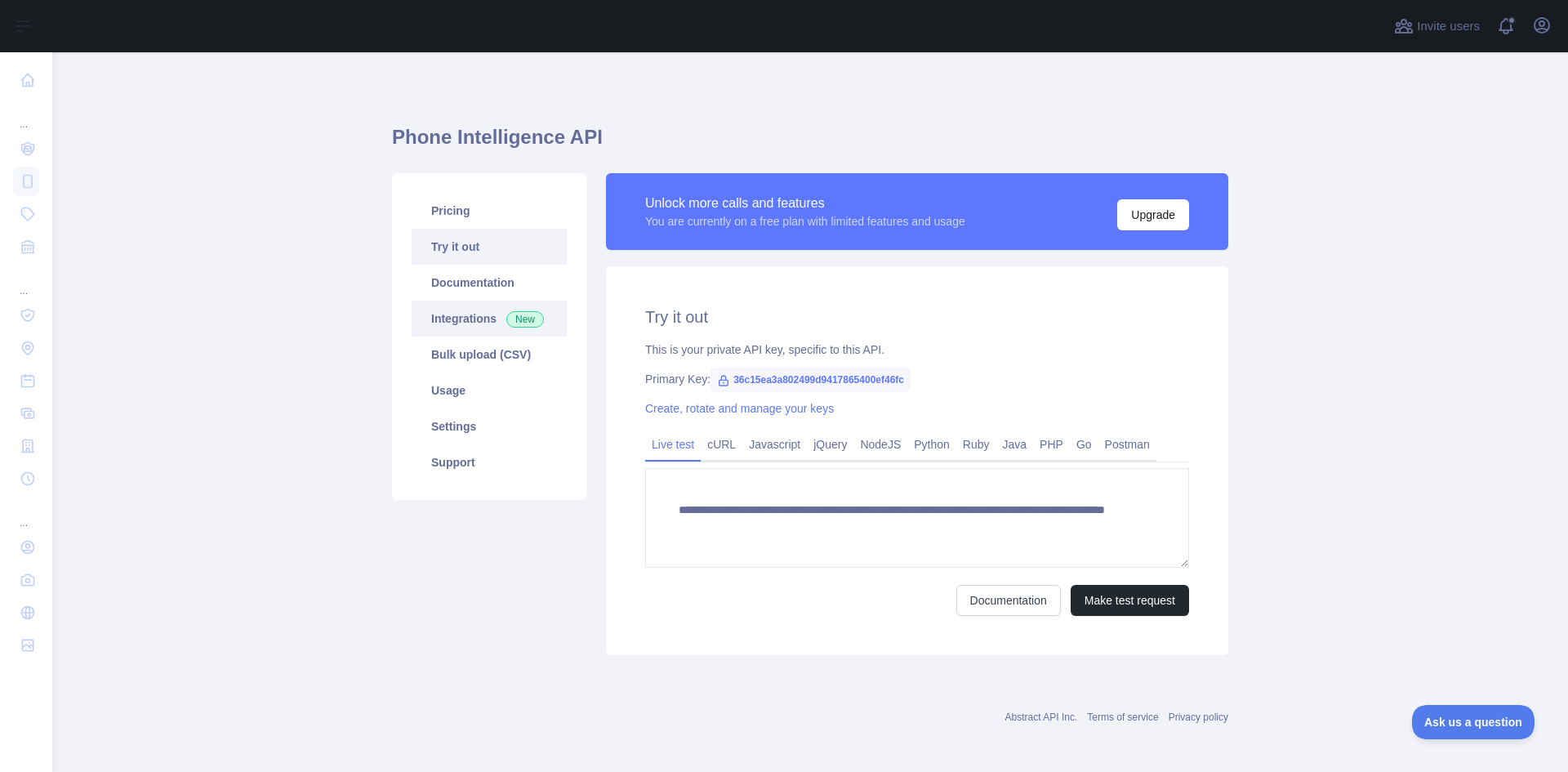
click at [477, 315] on link "Integrations New" at bounding box center [489, 318] width 155 height 35
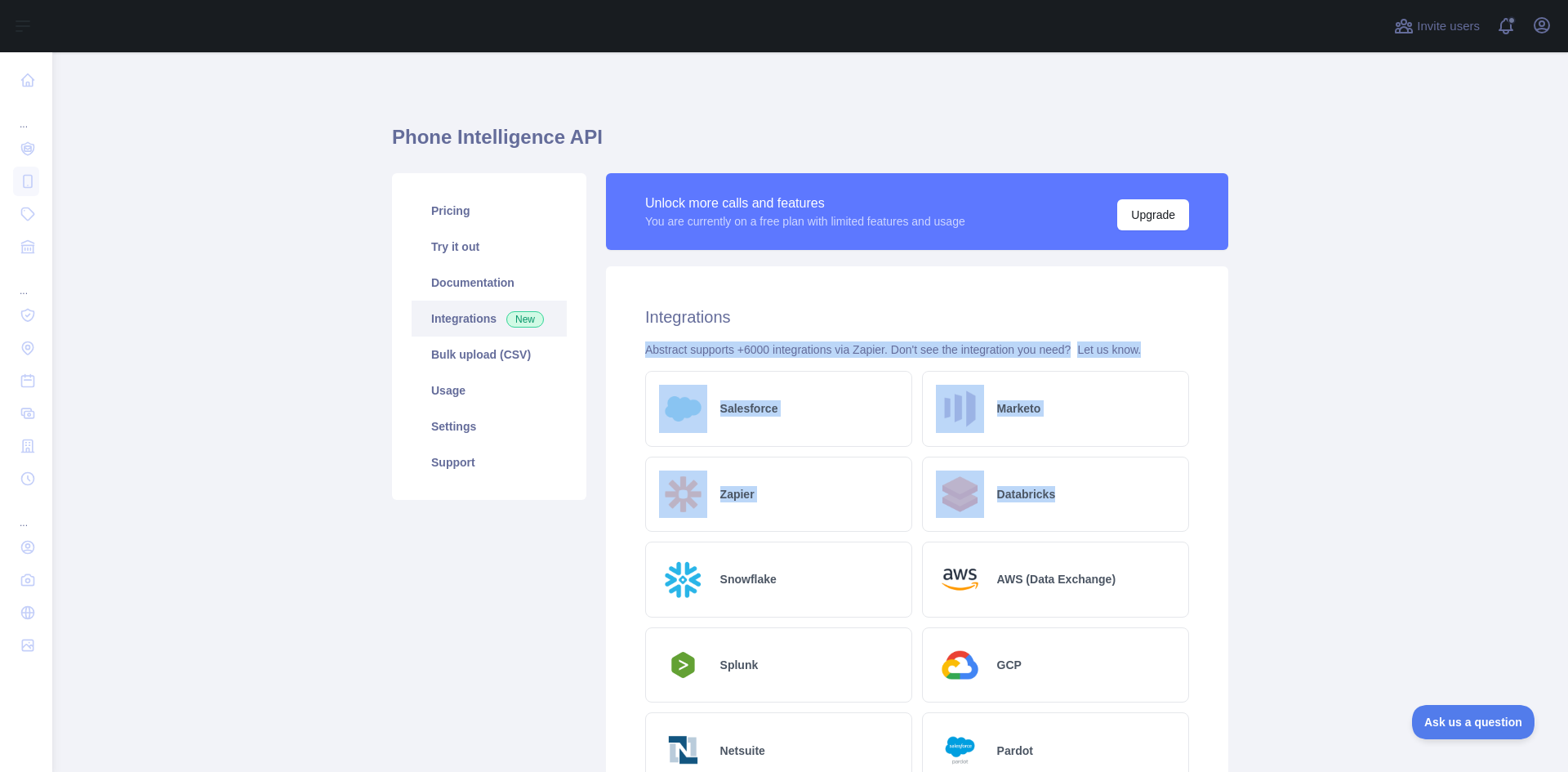
drag, startPoint x: 1539, startPoint y: 303, endPoint x: 1567, endPoint y: 522, distance: 220.8
click at [1567, 522] on main "Phone Intelligence API Pricing Try it out Documentation Integrations New Bulk u…" at bounding box center [810, 412] width 1516 height 720
click at [1447, 403] on main "Phone Intelligence API Pricing Try it out Documentation Integrations New Bulk u…" at bounding box center [810, 412] width 1516 height 720
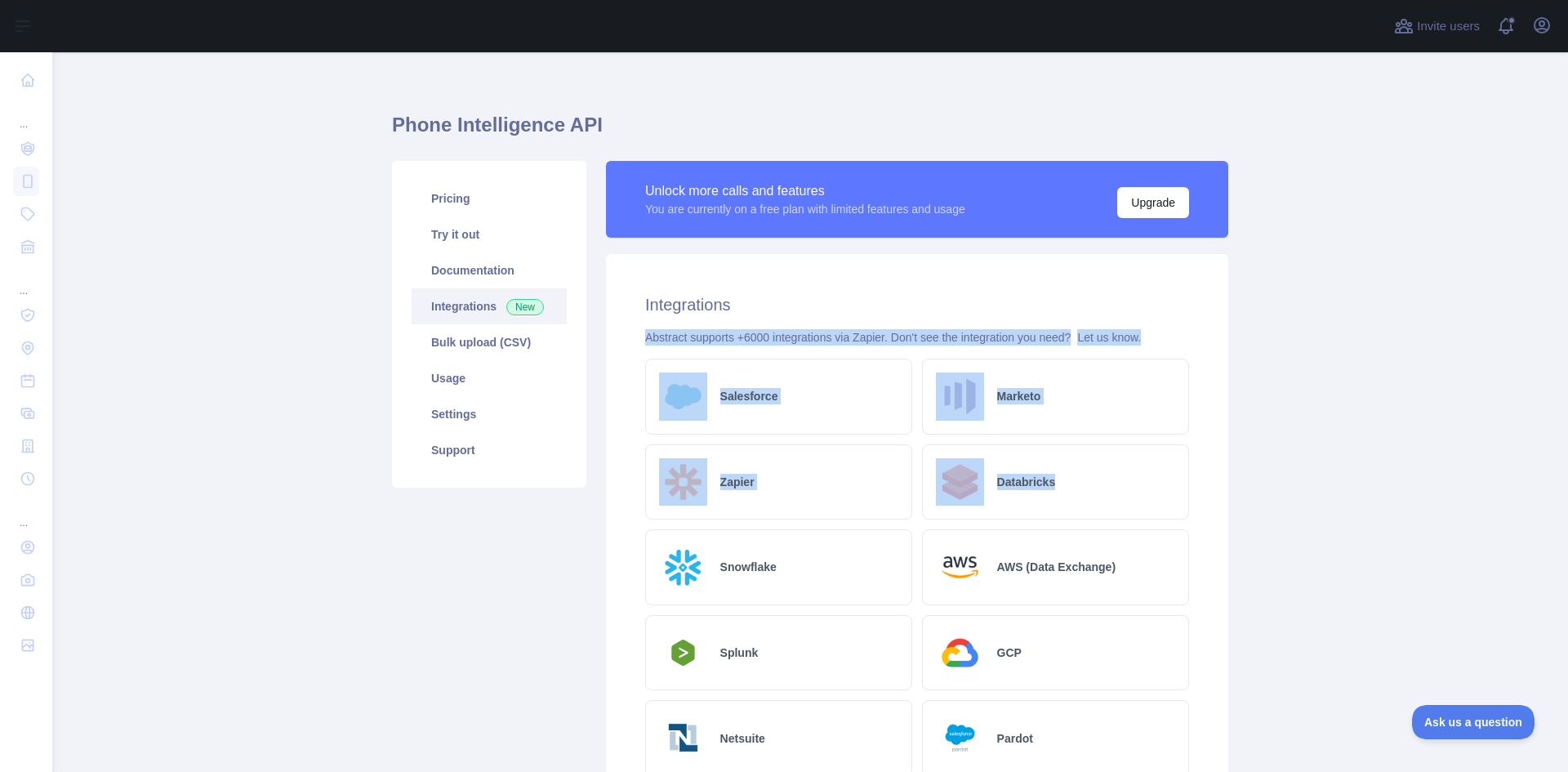
scroll to position [11, 0]
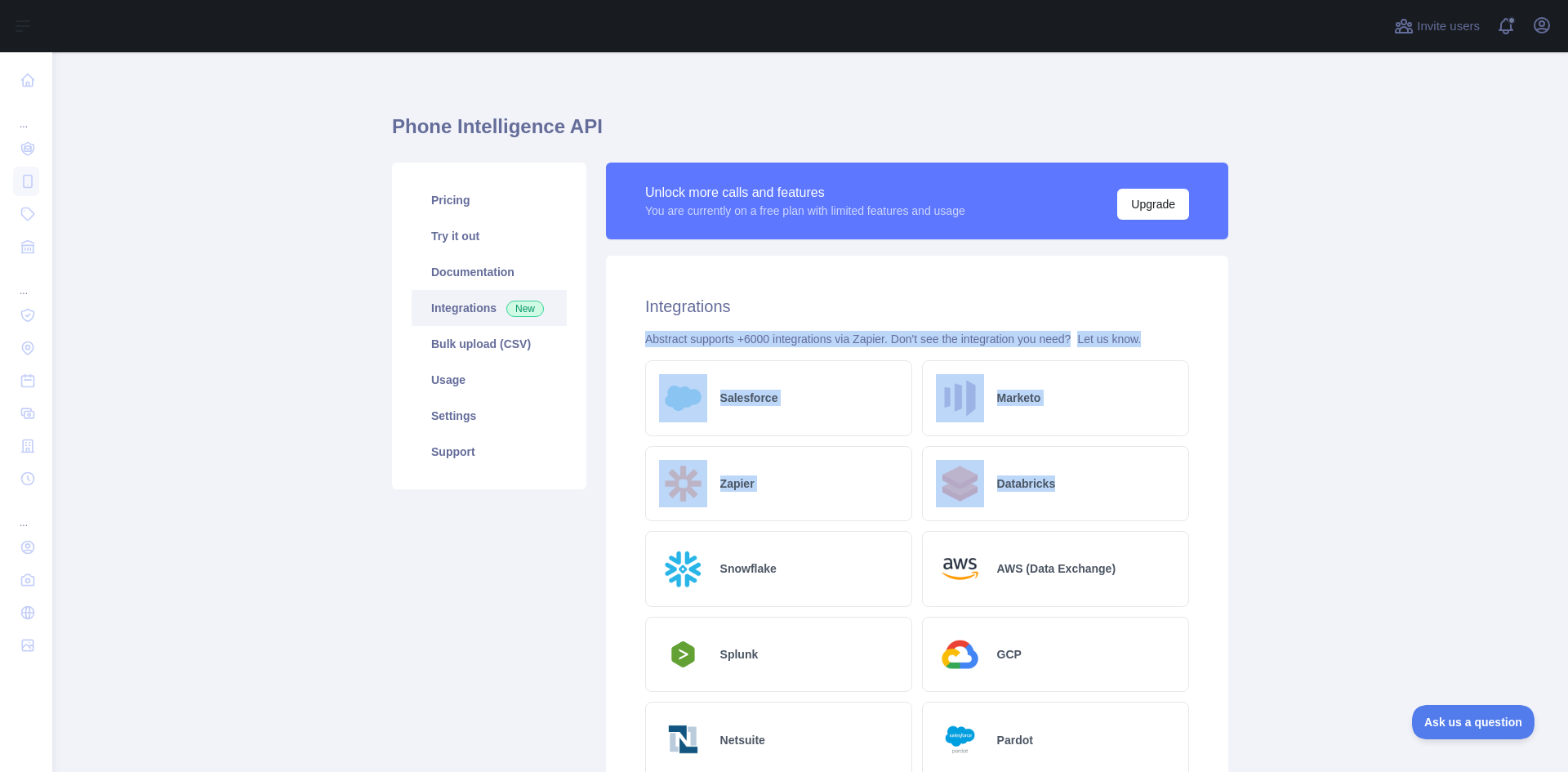
click at [1466, 370] on main "Phone Intelligence API Pricing Try it out Documentation Integrations New Bulk u…" at bounding box center [810, 412] width 1516 height 720
